Goal: Task Accomplishment & Management: Manage account settings

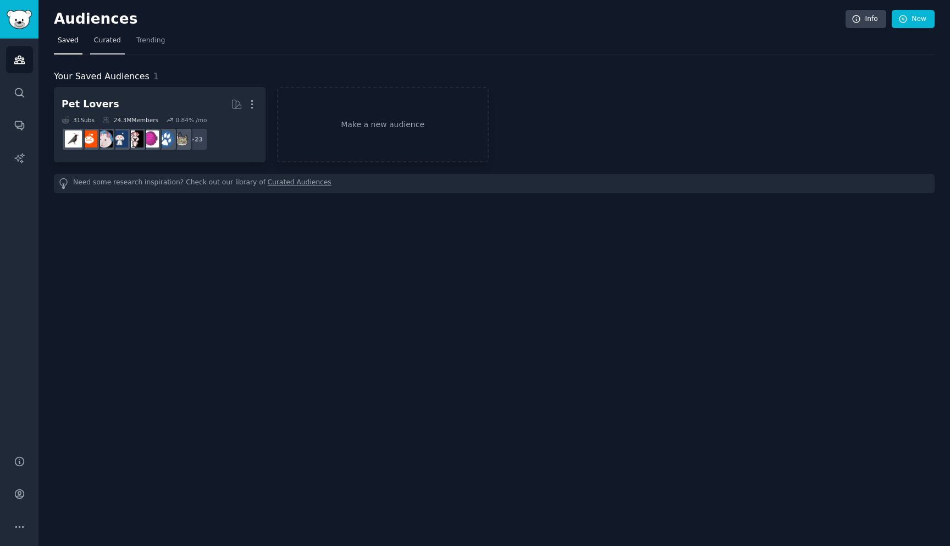
click at [106, 42] on span "Curated" at bounding box center [107, 41] width 27 height 10
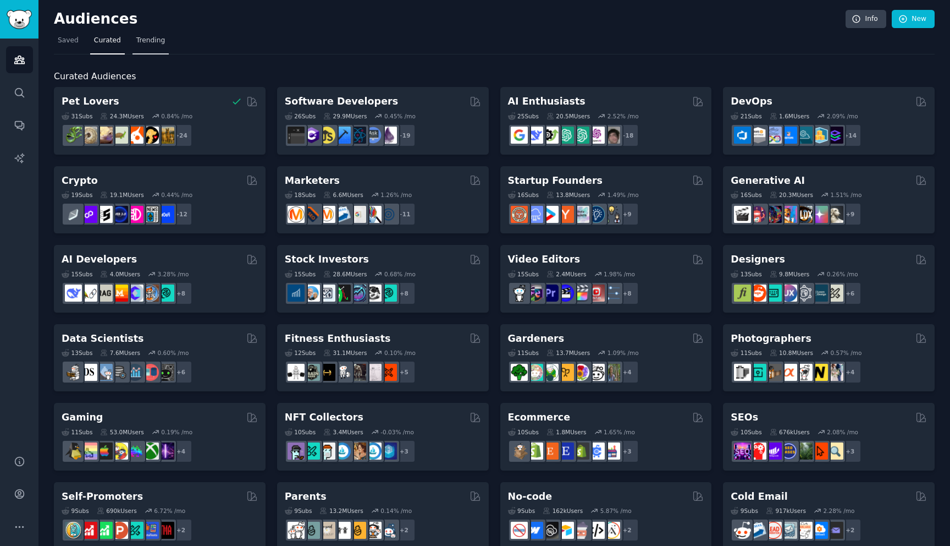
click at [154, 35] on link "Trending" at bounding box center [151, 43] width 36 height 23
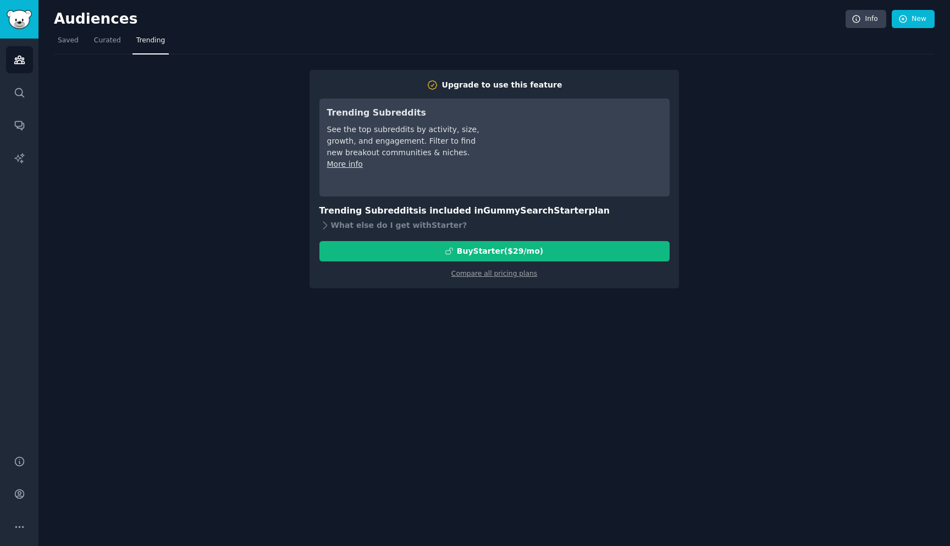
click at [125, 39] on nav "Saved Curated Trending" at bounding box center [494, 43] width 881 height 23
click at [117, 40] on span "Curated" at bounding box center [107, 41] width 27 height 10
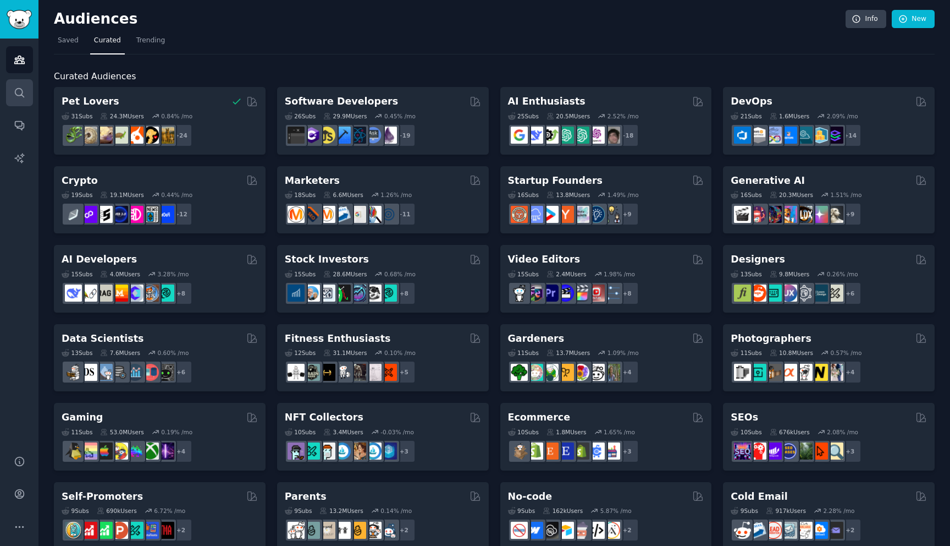
click at [18, 96] on icon "Sidebar" at bounding box center [20, 93] width 12 height 12
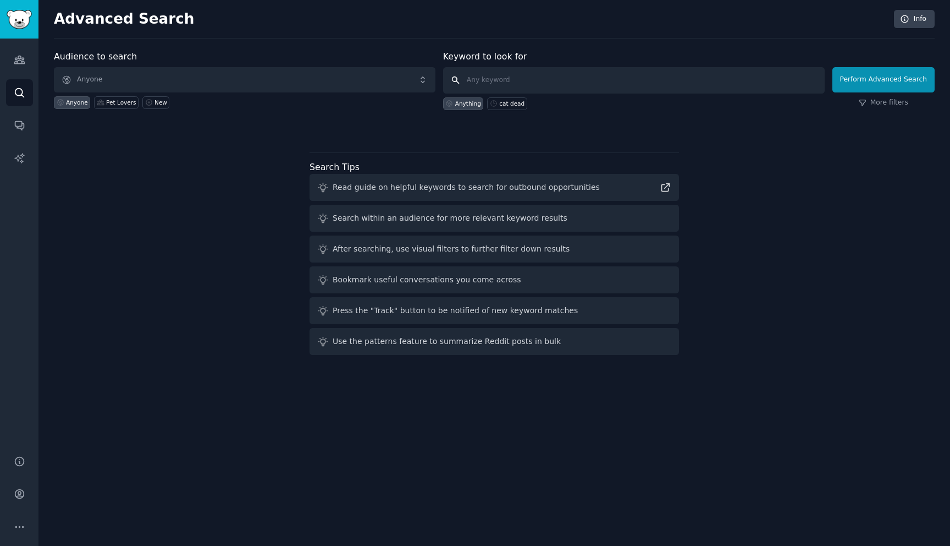
click at [513, 79] on input "text" at bounding box center [634, 80] width 382 height 26
type input "saas"
click button "Perform Advanced Search" at bounding box center [884, 79] width 102 height 25
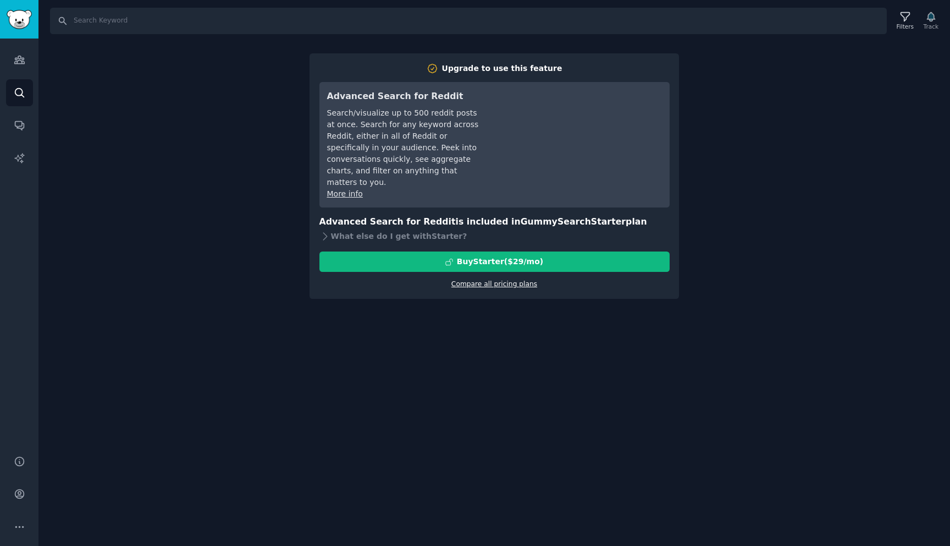
click at [502, 280] on link "Compare all pricing plans" at bounding box center [495, 284] width 86 height 8
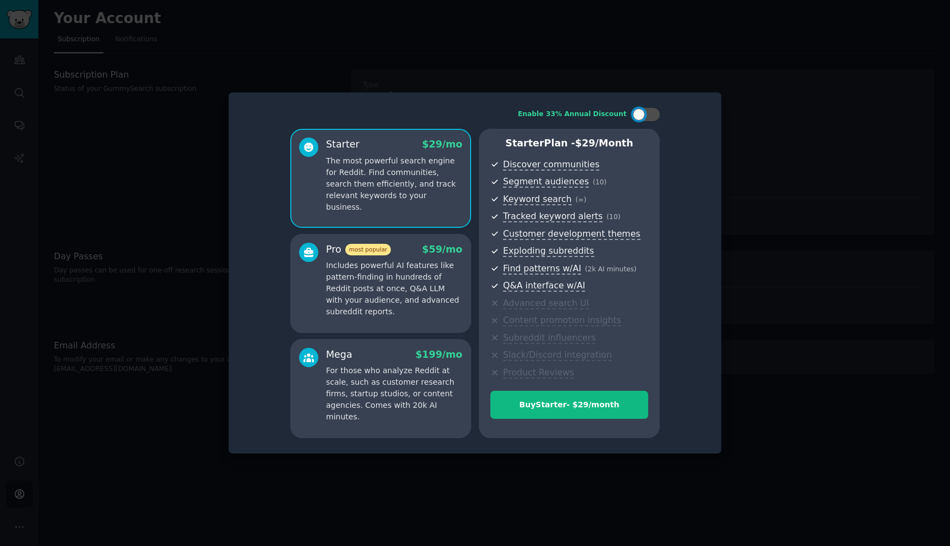
click at [195, 197] on div at bounding box center [475, 273] width 950 height 546
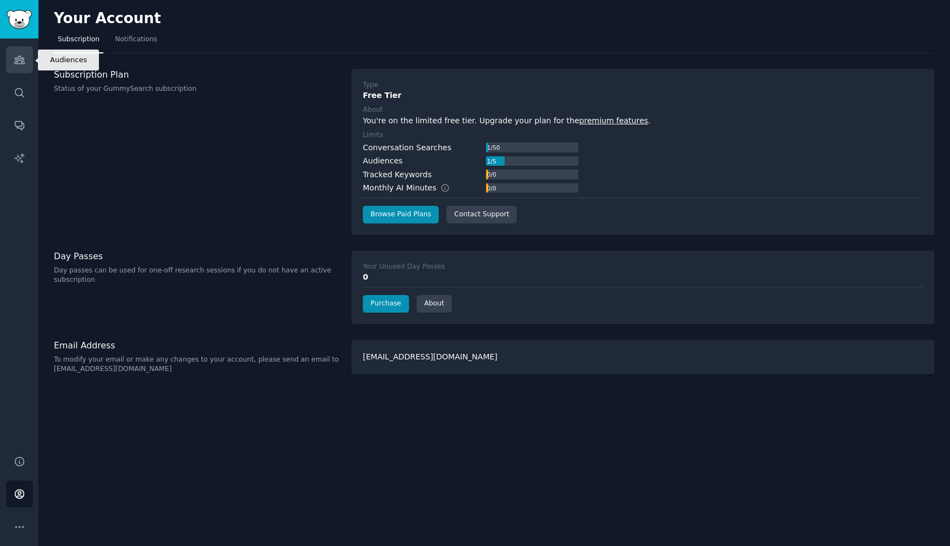
click at [16, 65] on icon "Sidebar" at bounding box center [20, 60] width 12 height 12
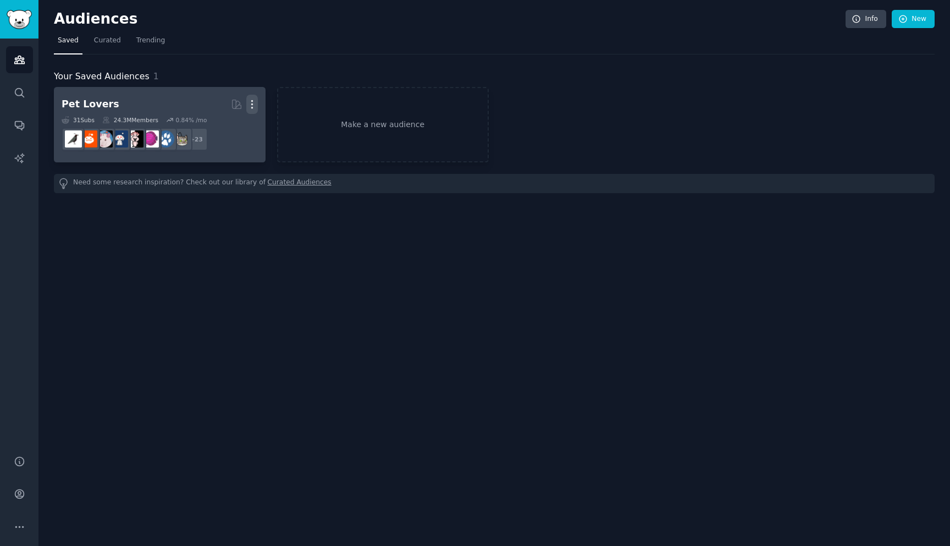
click at [256, 108] on icon "button" at bounding box center [252, 104] width 12 height 12
click at [228, 123] on p "Delete" at bounding box center [222, 128] width 25 height 12
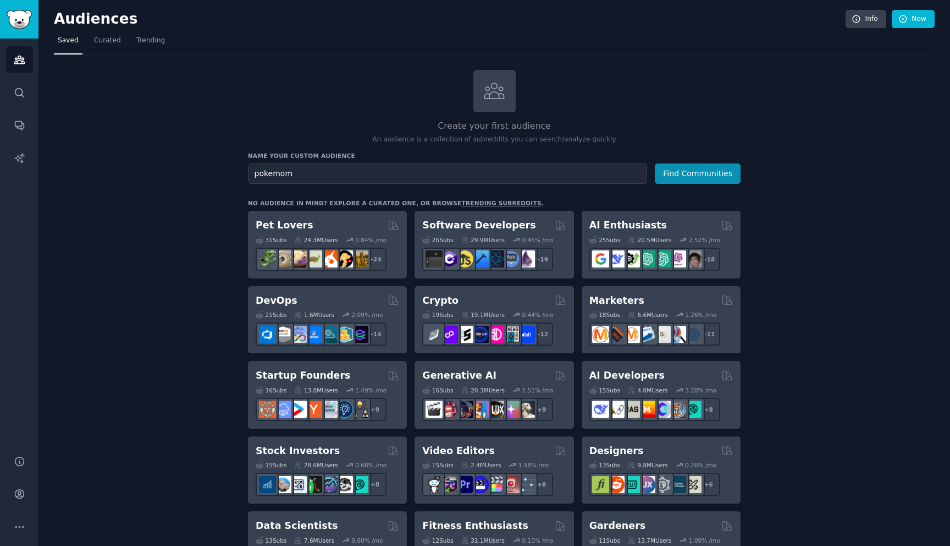
type input "pokemom"
click at [655, 163] on button "Find Communities" at bounding box center [698, 173] width 86 height 20
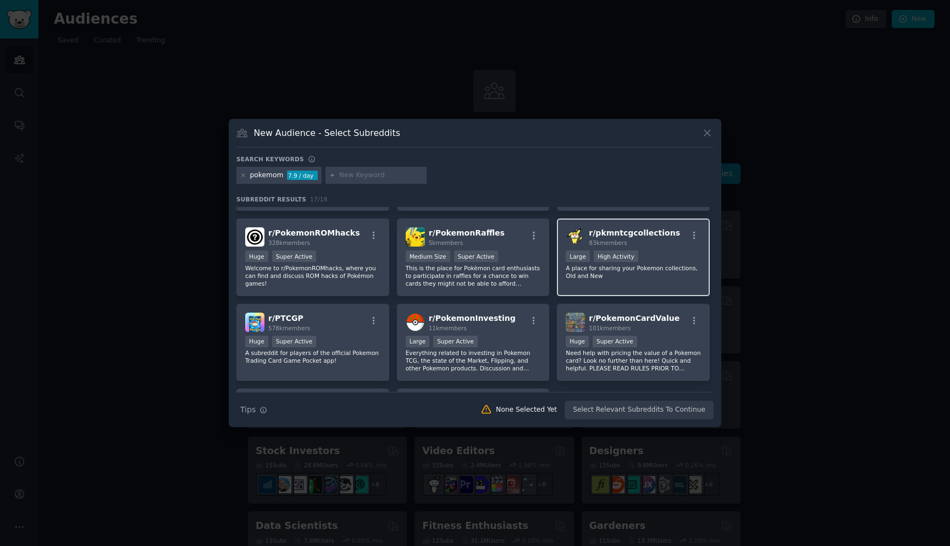
scroll to position [342, 0]
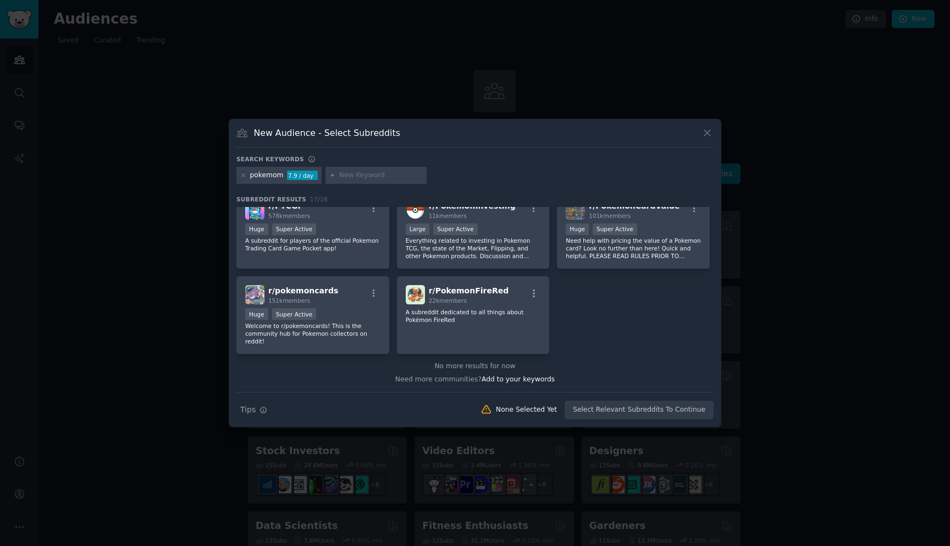
click at [726, 127] on div at bounding box center [475, 273] width 950 height 546
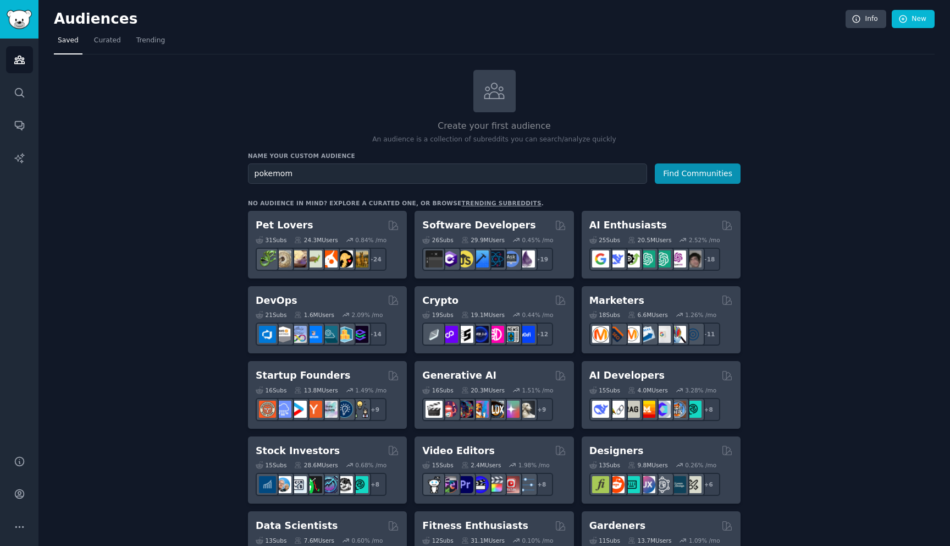
click at [716, 128] on h2 "Create your first audience" at bounding box center [494, 126] width 493 height 14
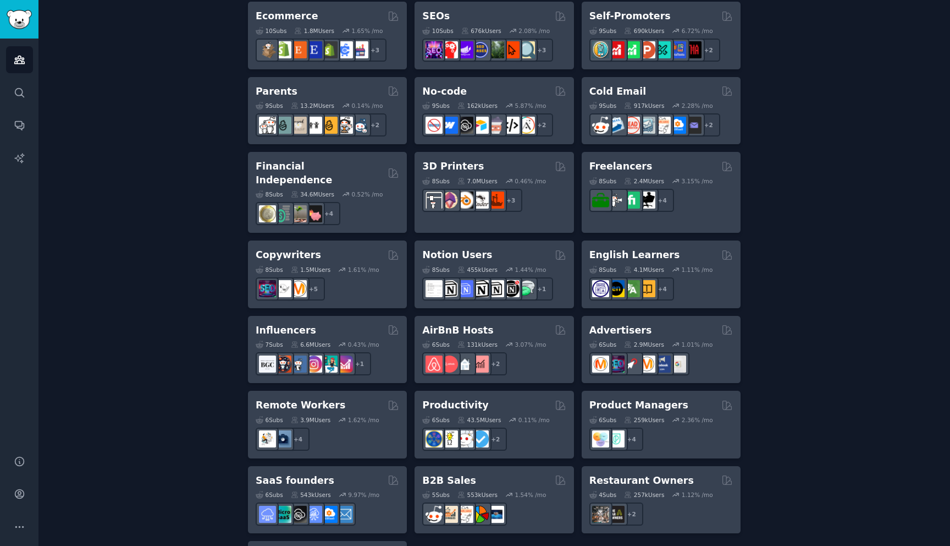
scroll to position [723, 0]
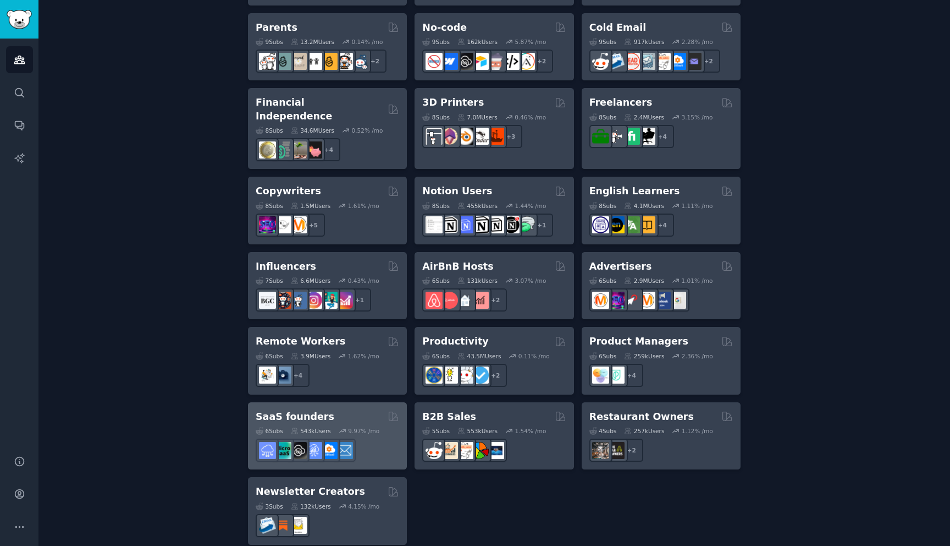
click at [334, 410] on div "SaaS founders" at bounding box center [328, 417] width 144 height 14
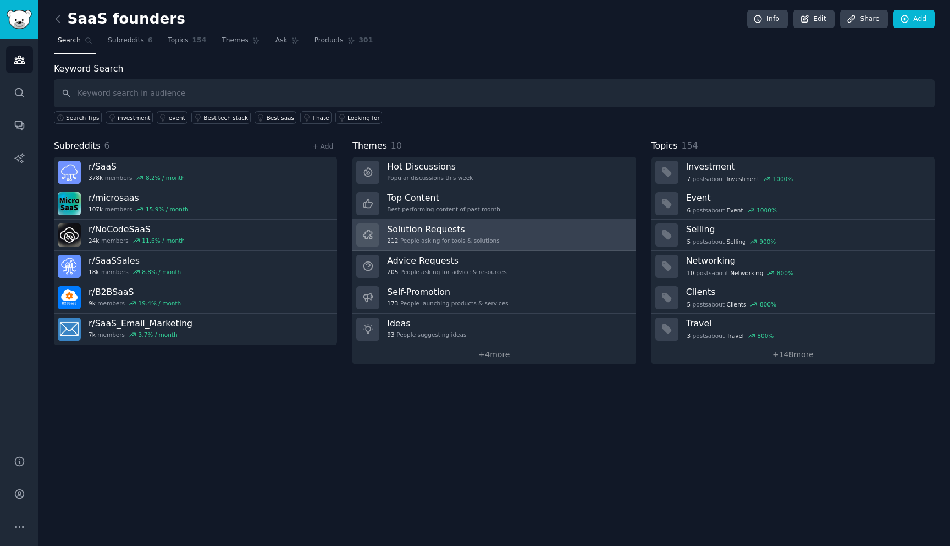
click at [439, 238] on div "212 People asking for tools & solutions" at bounding box center [443, 240] width 112 height 8
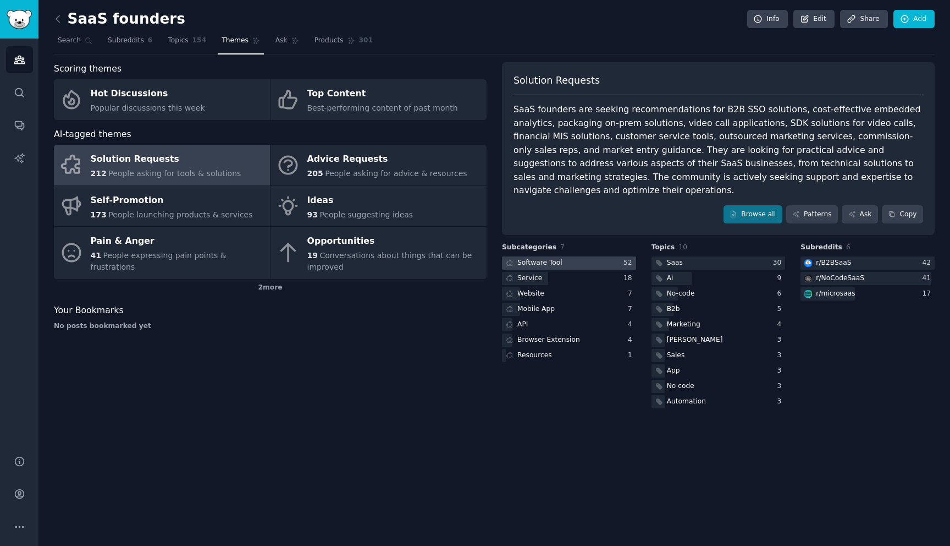
click at [577, 259] on div at bounding box center [569, 263] width 134 height 14
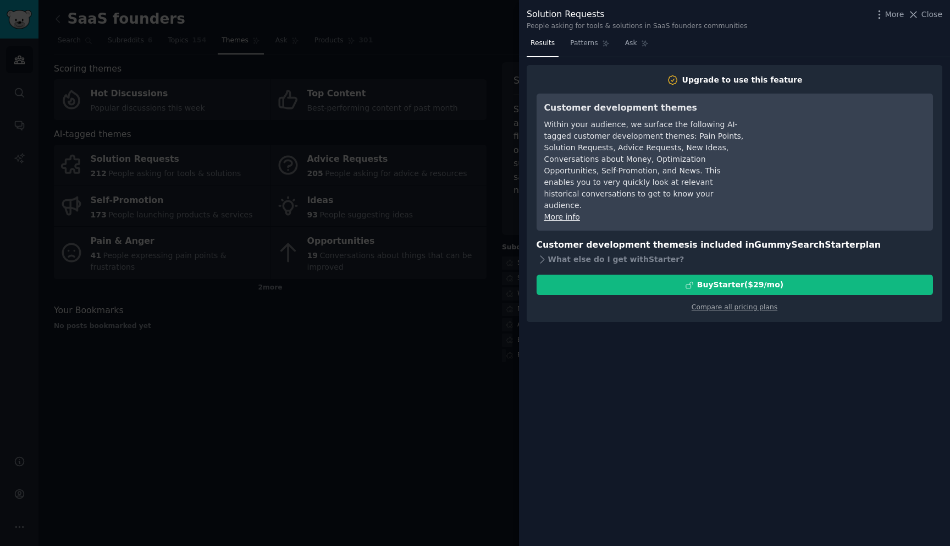
click at [511, 323] on div at bounding box center [475, 273] width 950 height 546
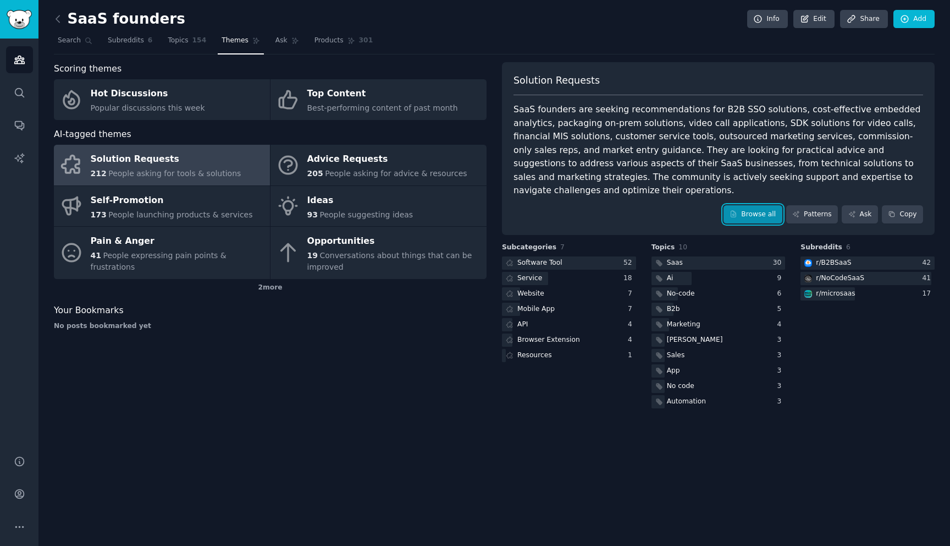
click at [764, 208] on link "Browse all" at bounding box center [753, 214] width 59 height 19
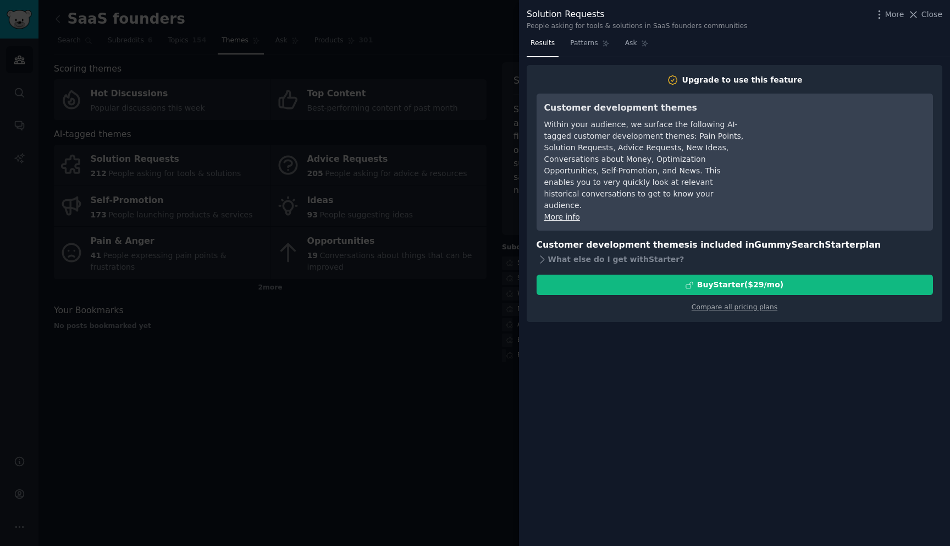
click at [454, 108] on div at bounding box center [475, 273] width 950 height 546
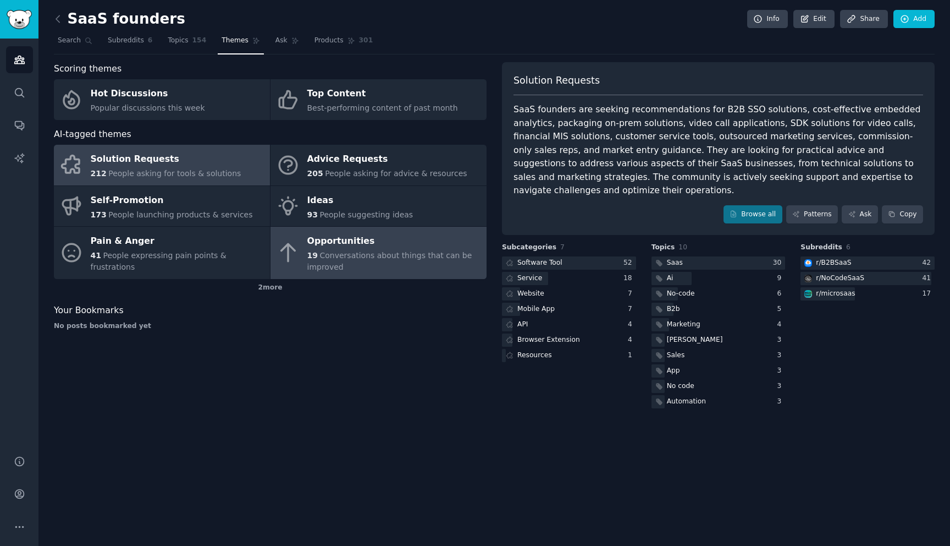
click at [365, 251] on span "Conversations about things that can be improved" at bounding box center [389, 261] width 165 height 20
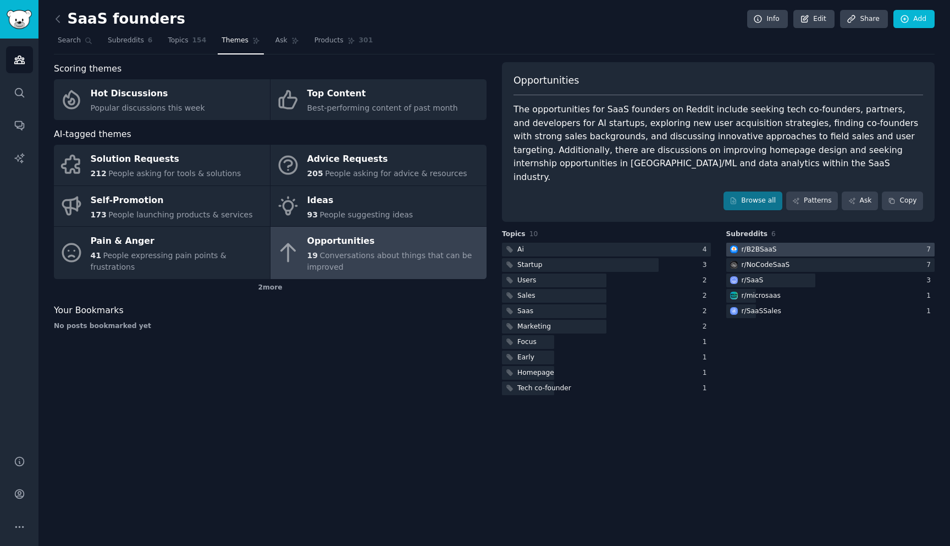
click at [764, 243] on div "r/ B2BSaaS" at bounding box center [753, 250] width 53 height 14
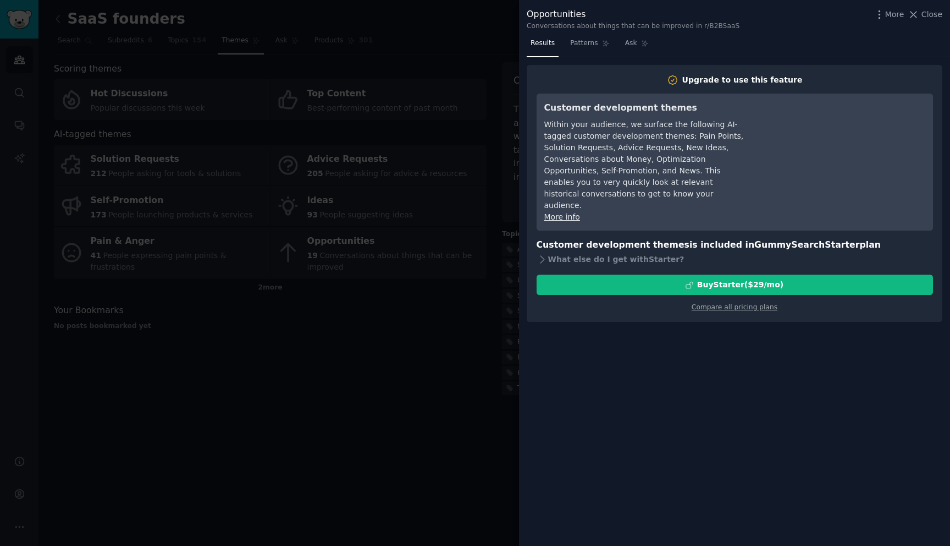
click at [450, 309] on div at bounding box center [475, 273] width 950 height 546
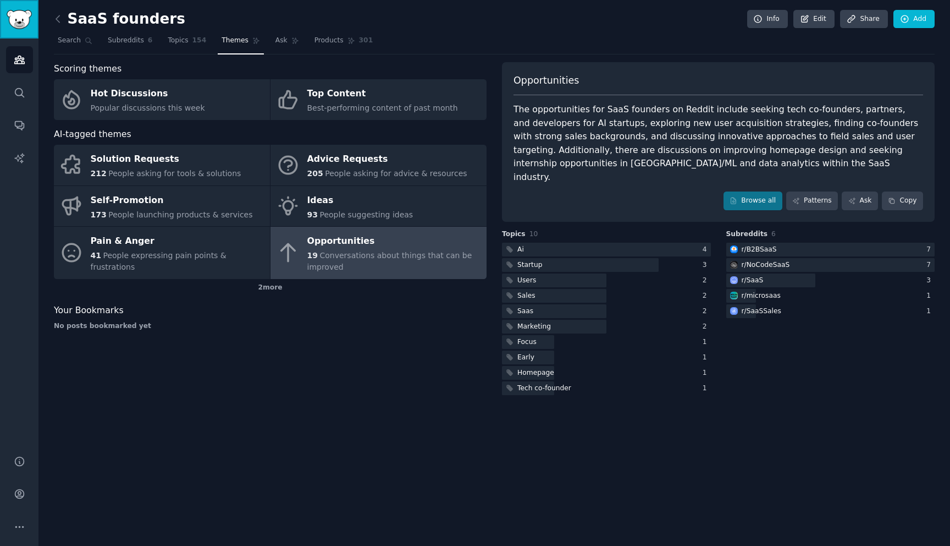
click at [18, 11] on img "Sidebar" at bounding box center [19, 19] width 25 height 19
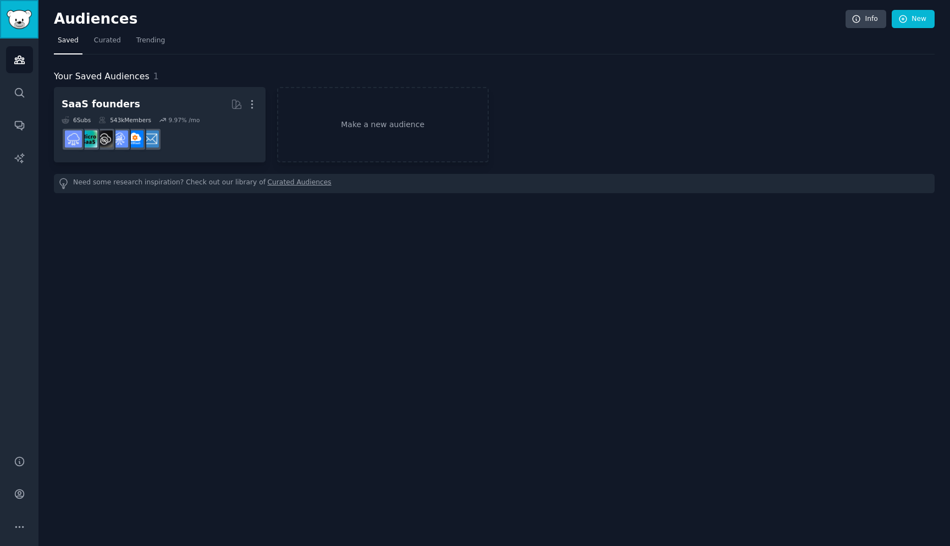
click at [18, 11] on img "Sidebar" at bounding box center [19, 19] width 25 height 19
click at [28, 482] on link "Account" at bounding box center [19, 493] width 27 height 27
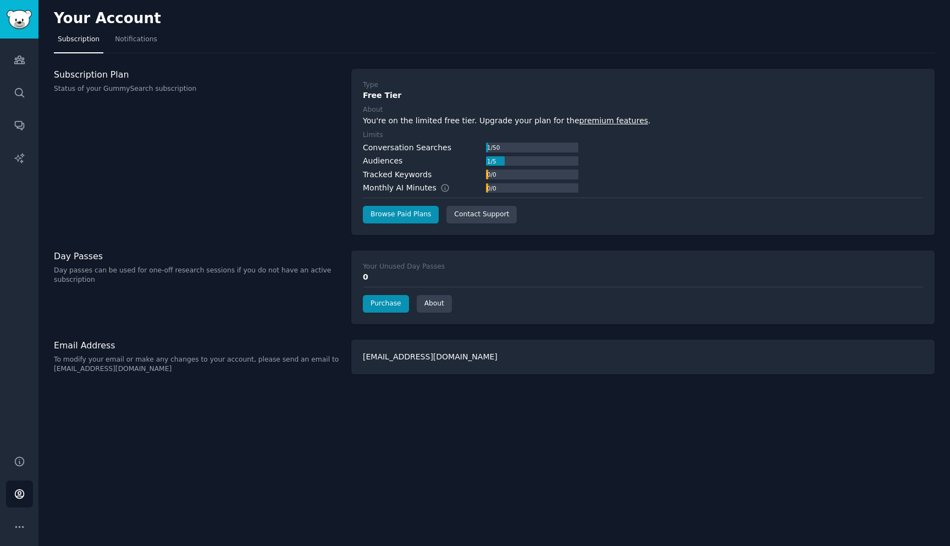
click at [397, 356] on div "[EMAIL_ADDRESS][DOMAIN_NAME]" at bounding box center [643, 356] width 584 height 35
click at [127, 48] on link "Notifications" at bounding box center [136, 42] width 50 height 23
